Goal: Check status: Check status

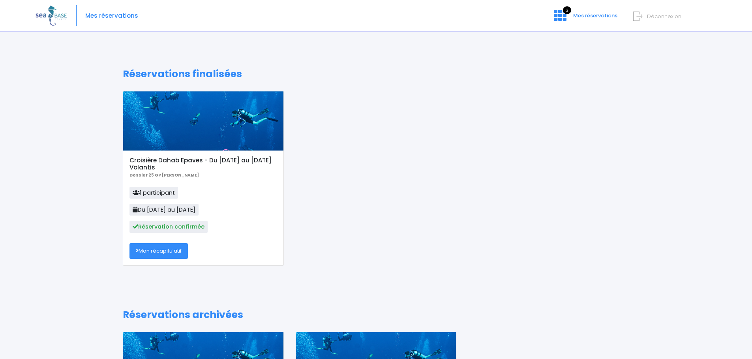
click at [366, 124] on div "Croisière Dahab Epaves - Du 15/11/25 au 22/11/25 Volantis Dossier 25 GP Lyes Ha…" at bounding box center [376, 184] width 518 height 187
click at [157, 252] on link "Mon récapitulatif" at bounding box center [158, 251] width 58 height 16
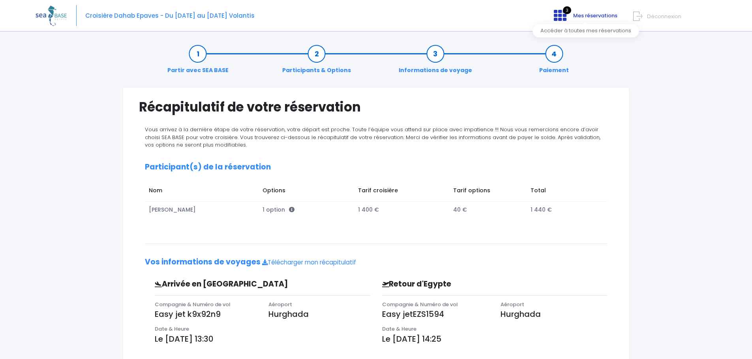
click at [562, 18] on icon at bounding box center [560, 15] width 13 height 13
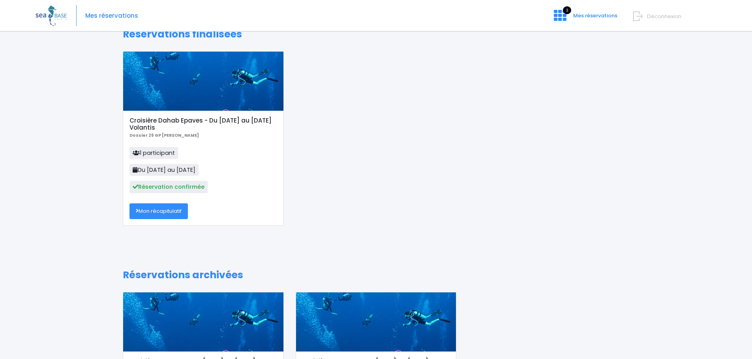
scroll to position [79, 0]
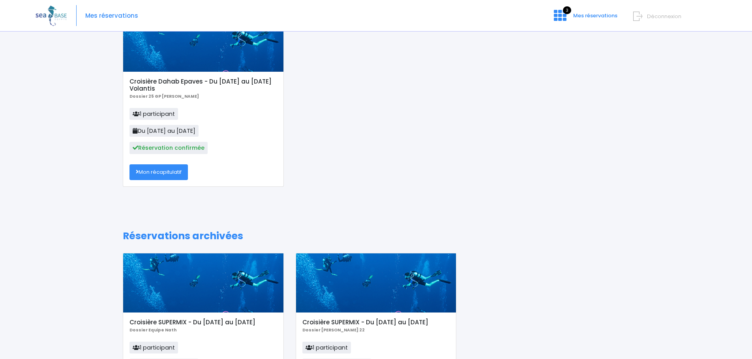
click at [232, 82] on h5 "Croisière Dahab Epaves - Du [DATE] au [DATE] Volantis" at bounding box center [202, 85] width 147 height 14
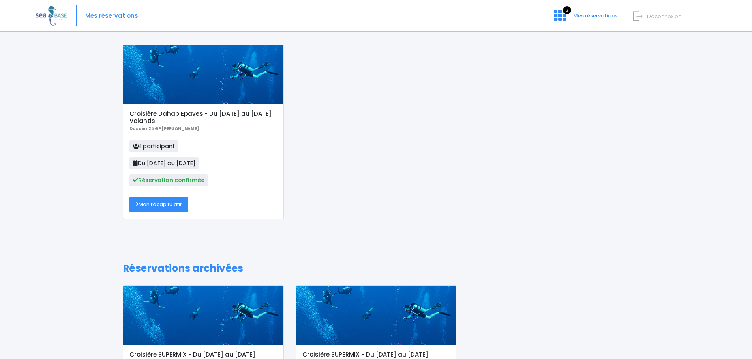
scroll to position [0, 0]
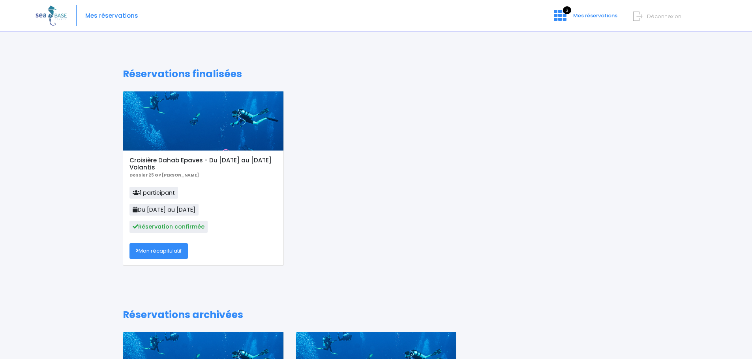
click at [562, 23] on div "Mes réservations 3 Mes réservations Déconnexion" at bounding box center [370, 16] width 669 height 32
click at [565, 17] on icon at bounding box center [560, 15] width 13 height 13
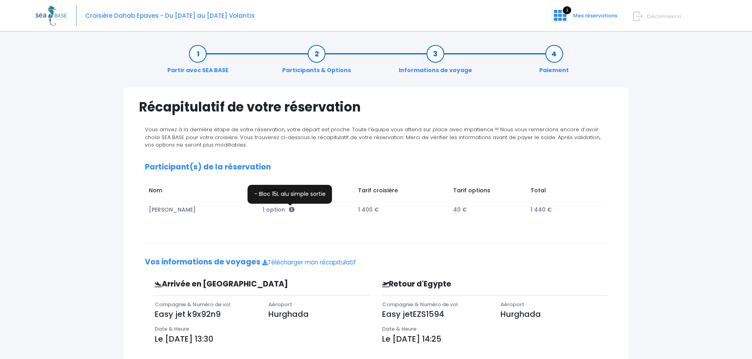
click at [289, 212] on icon at bounding box center [292, 210] width 6 height 6
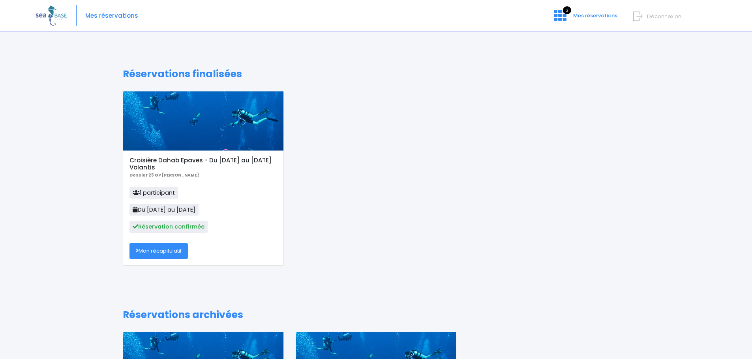
click at [121, 16] on span "Mes réservations" at bounding box center [111, 16] width 53 height 0
click at [167, 238] on p "1 participant Du 15/11/25 au 22/11/25 Réservation confirmée" at bounding box center [202, 212] width 147 height 51
click at [169, 194] on span "1 participant" at bounding box center [153, 193] width 49 height 12
click at [162, 256] on link "Mon récapitulatif" at bounding box center [158, 251] width 58 height 16
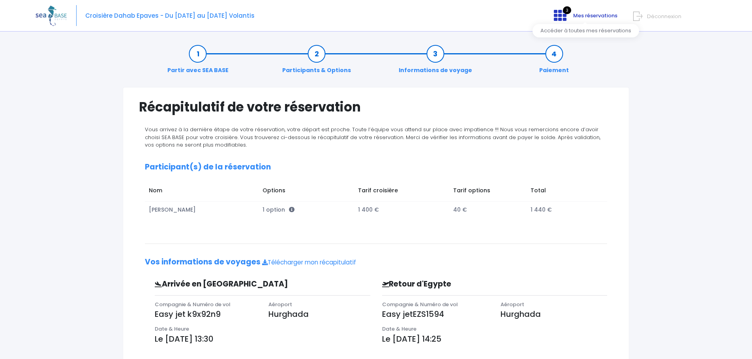
click at [563, 11] on icon at bounding box center [560, 15] width 13 height 13
